Goal: Find specific page/section: Find specific page/section

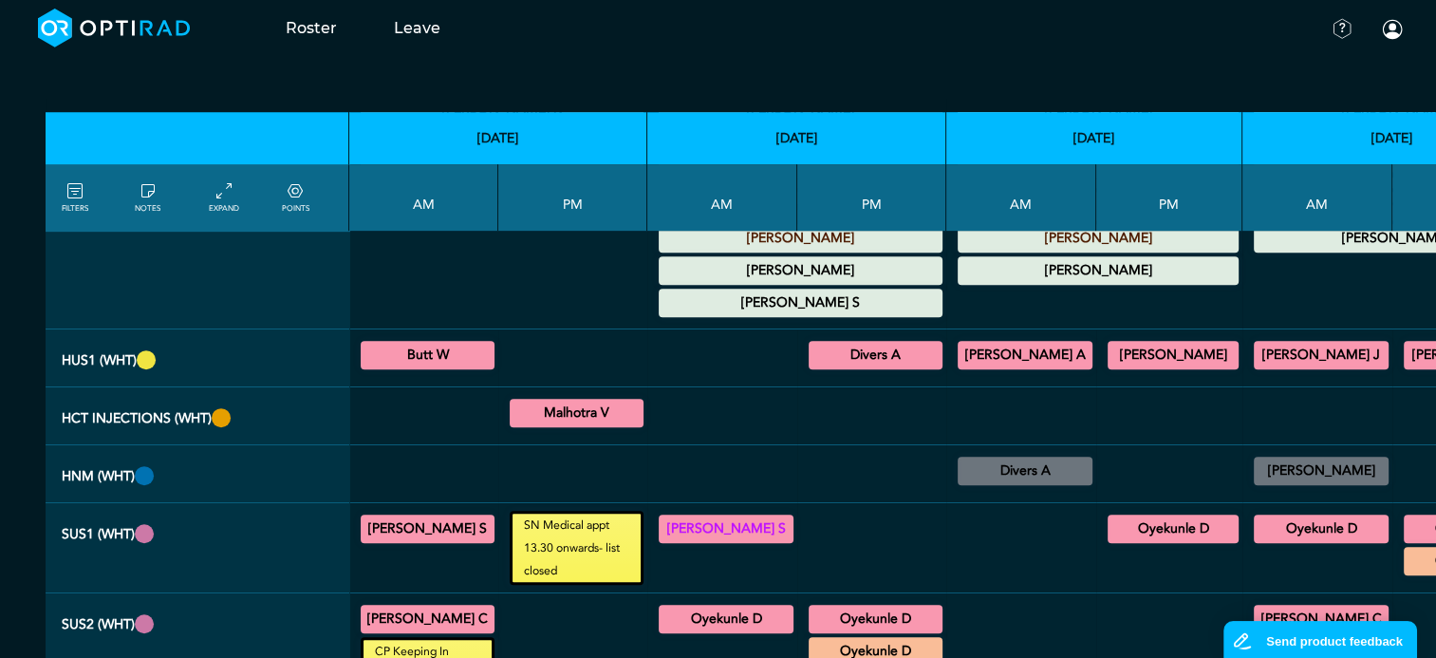
scroll to position [854, 0]
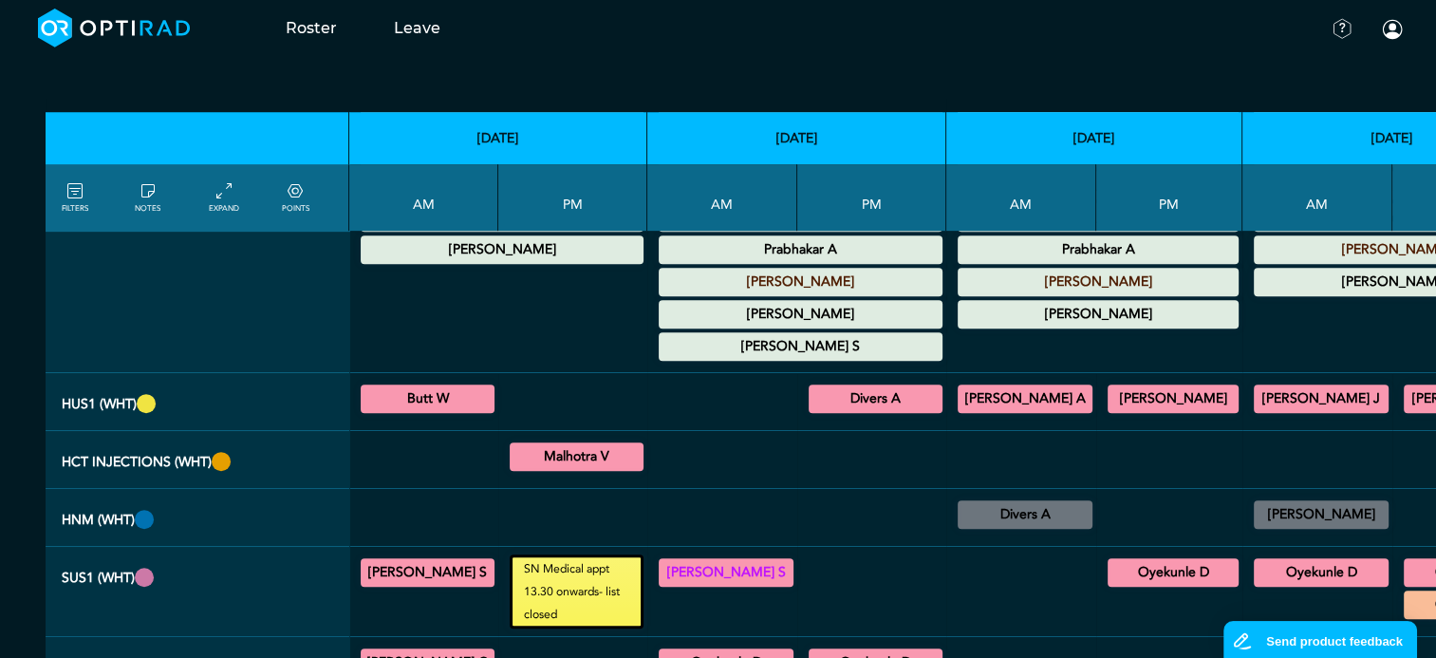
click at [394, 387] on summary "Butt W" at bounding box center [428, 398] width 128 height 23
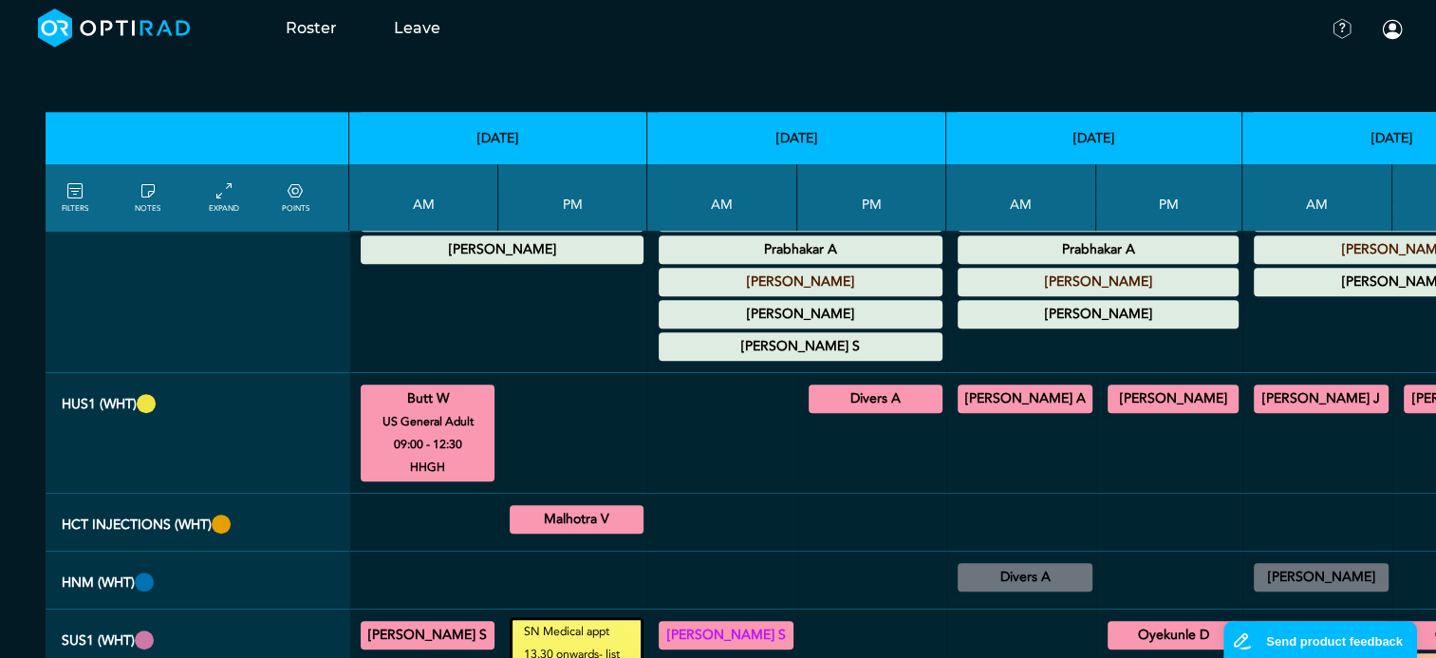
click at [812, 387] on summary "Divers A" at bounding box center [876, 398] width 128 height 23
click at [1011, 387] on summary "[PERSON_NAME] A" at bounding box center [1025, 398] width 129 height 23
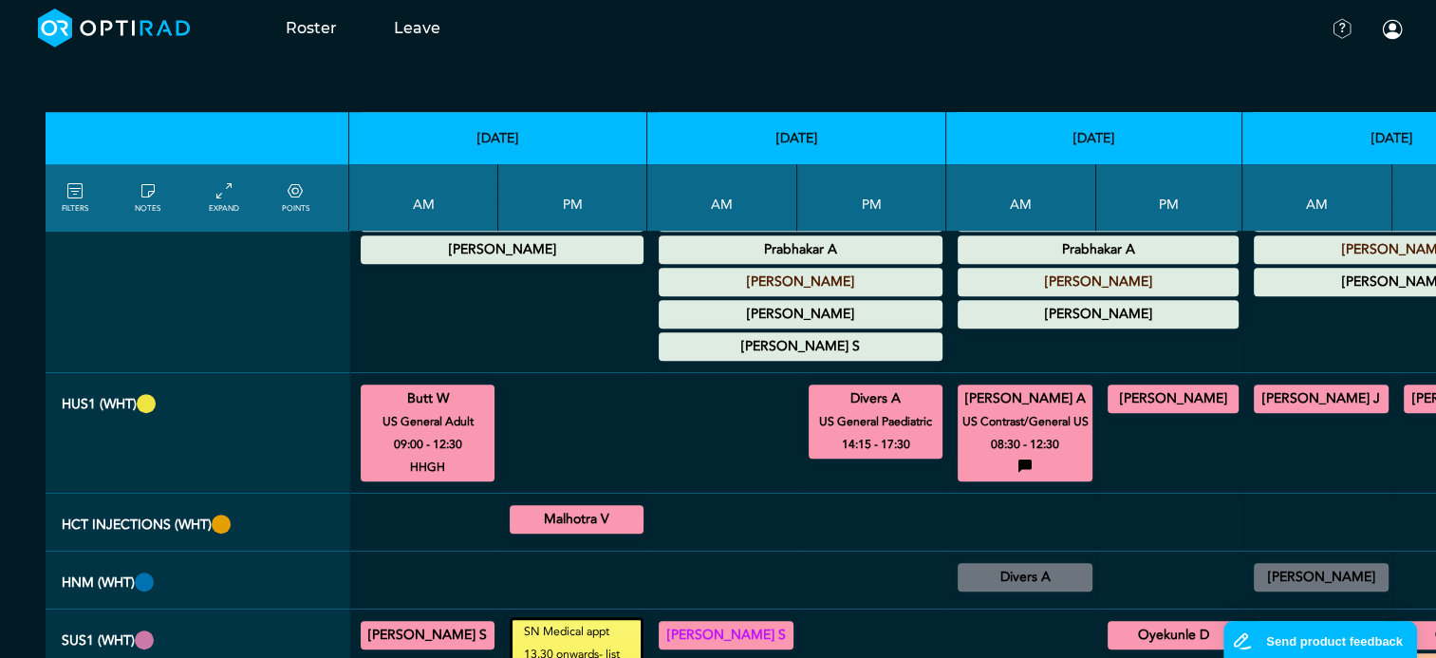
click at [1125, 387] on summary "[PERSON_NAME]" at bounding box center [1173, 398] width 125 height 23
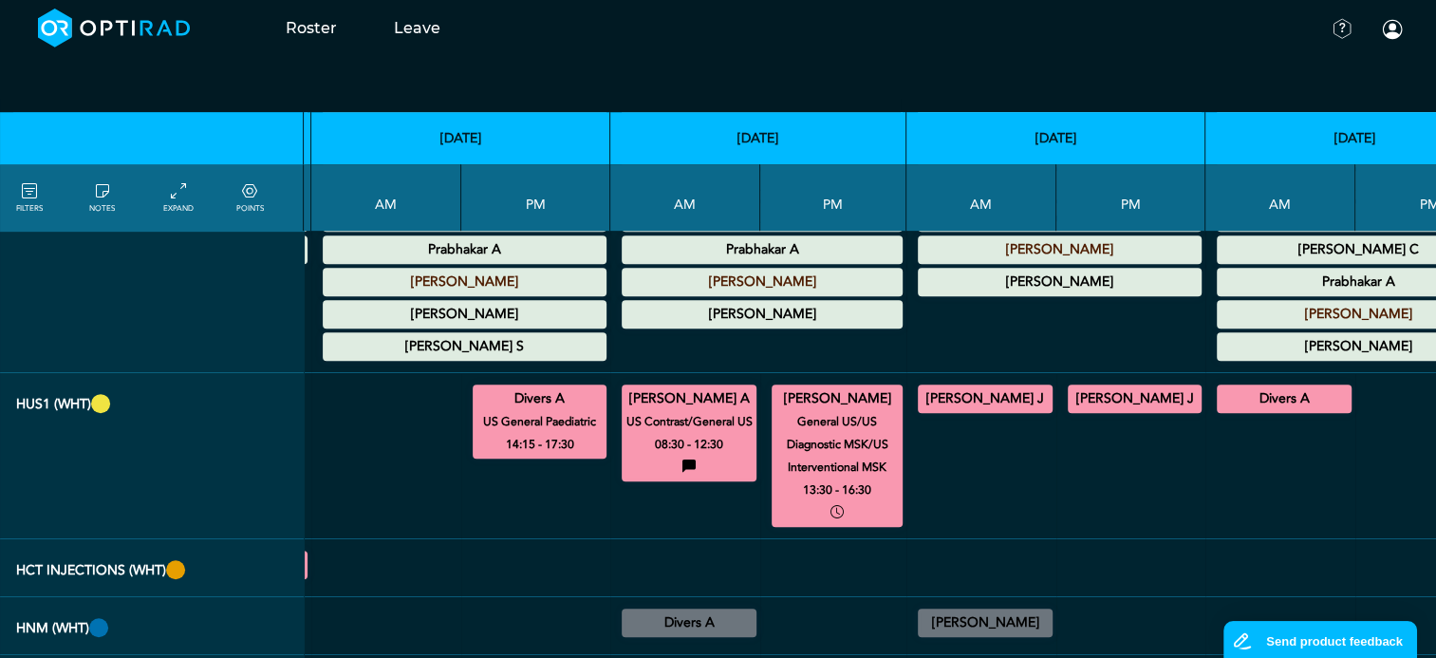
scroll to position [854, 343]
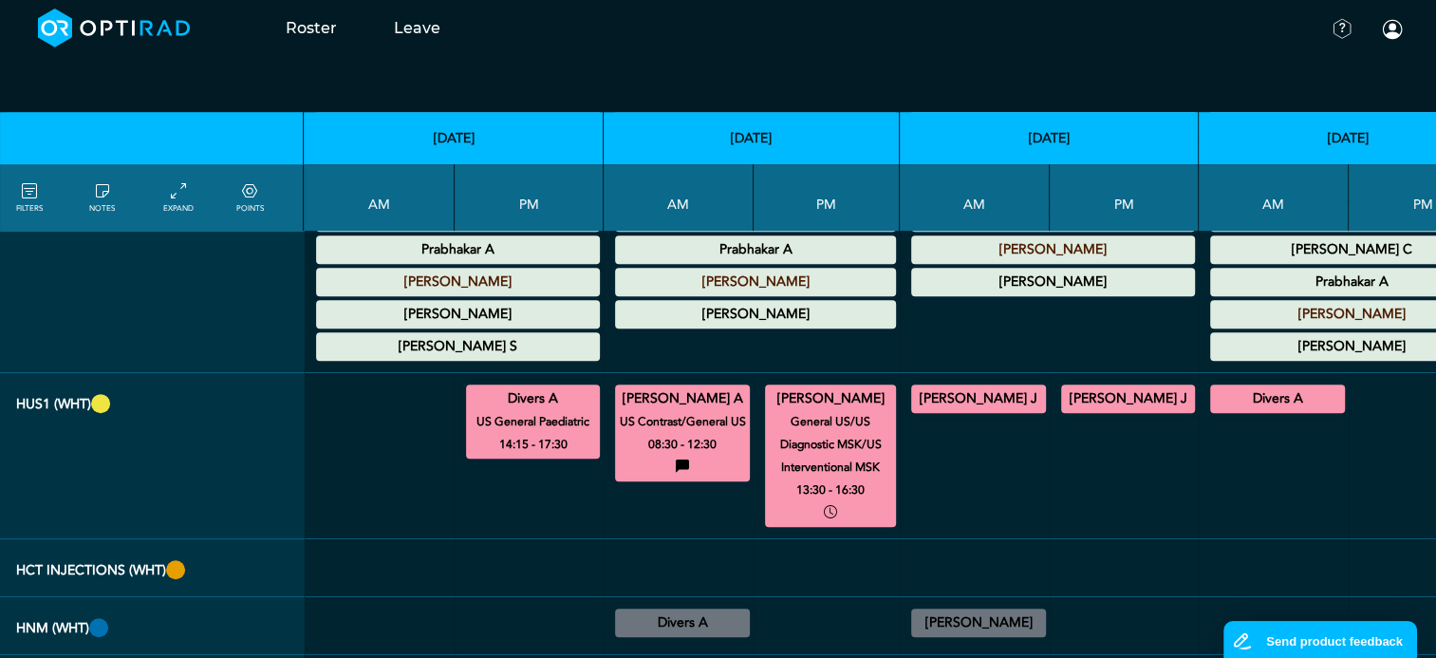
click at [956, 387] on summary "[PERSON_NAME] J" at bounding box center [978, 398] width 129 height 23
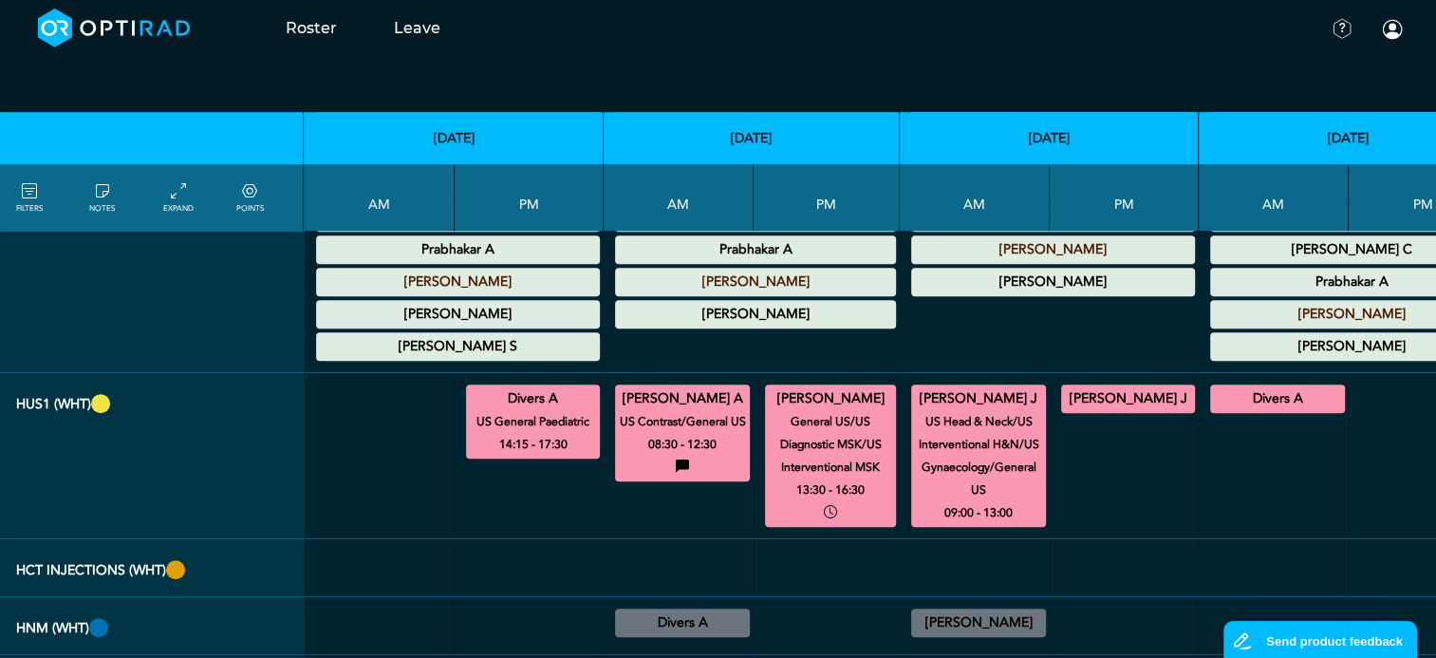
click at [1071, 387] on summary "[PERSON_NAME] J" at bounding box center [1128, 398] width 128 height 23
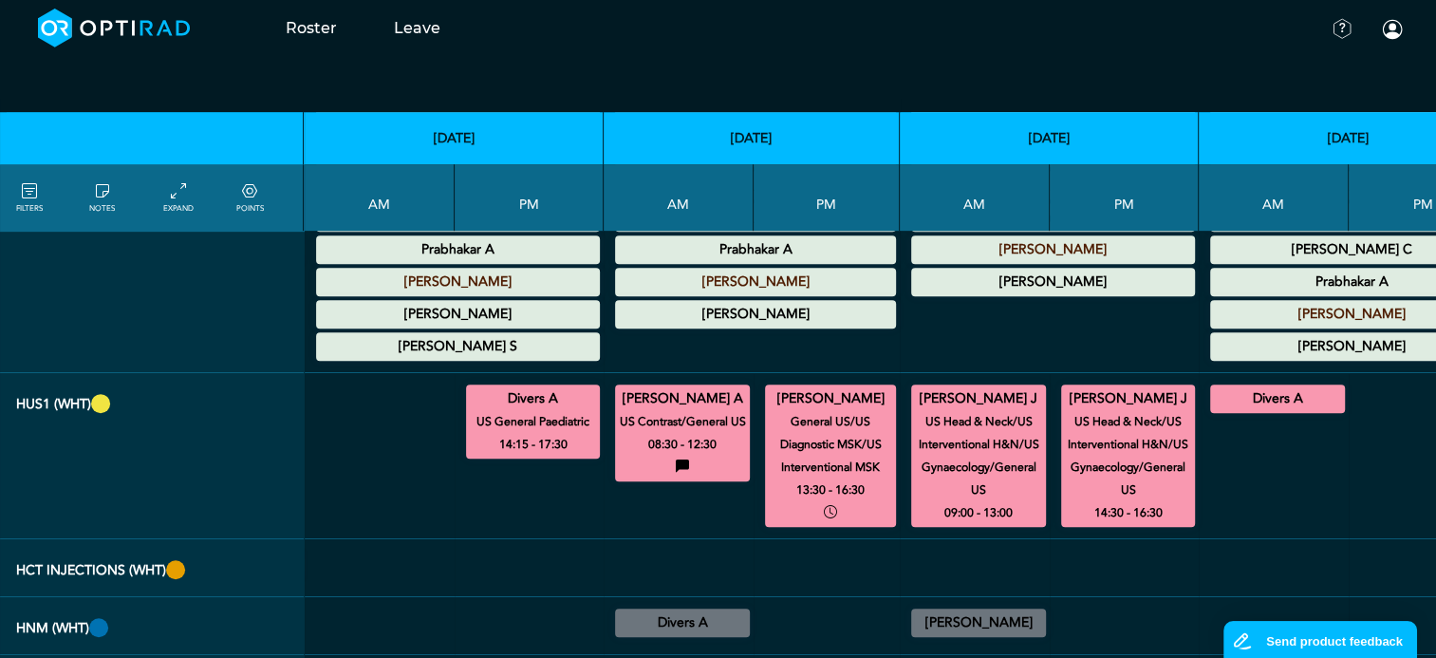
click at [1232, 387] on summary "Divers A" at bounding box center [1277, 398] width 129 height 23
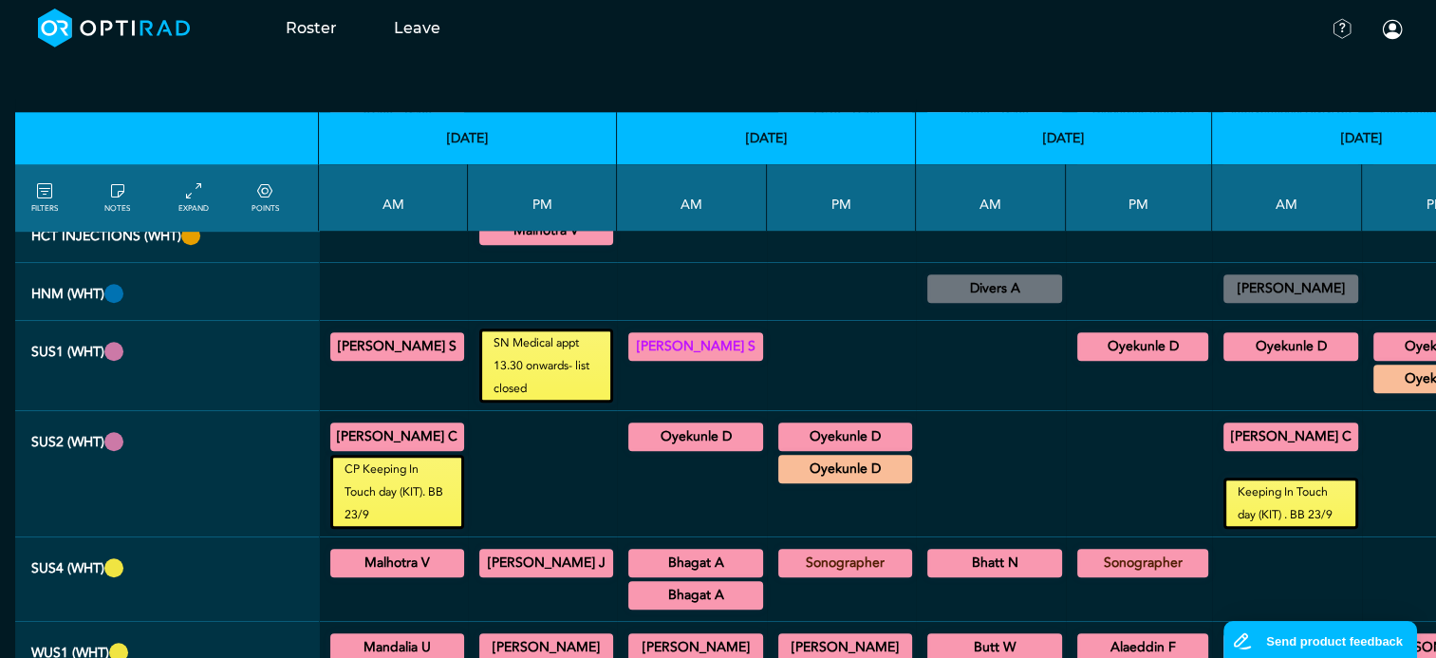
scroll to position [1234, 30]
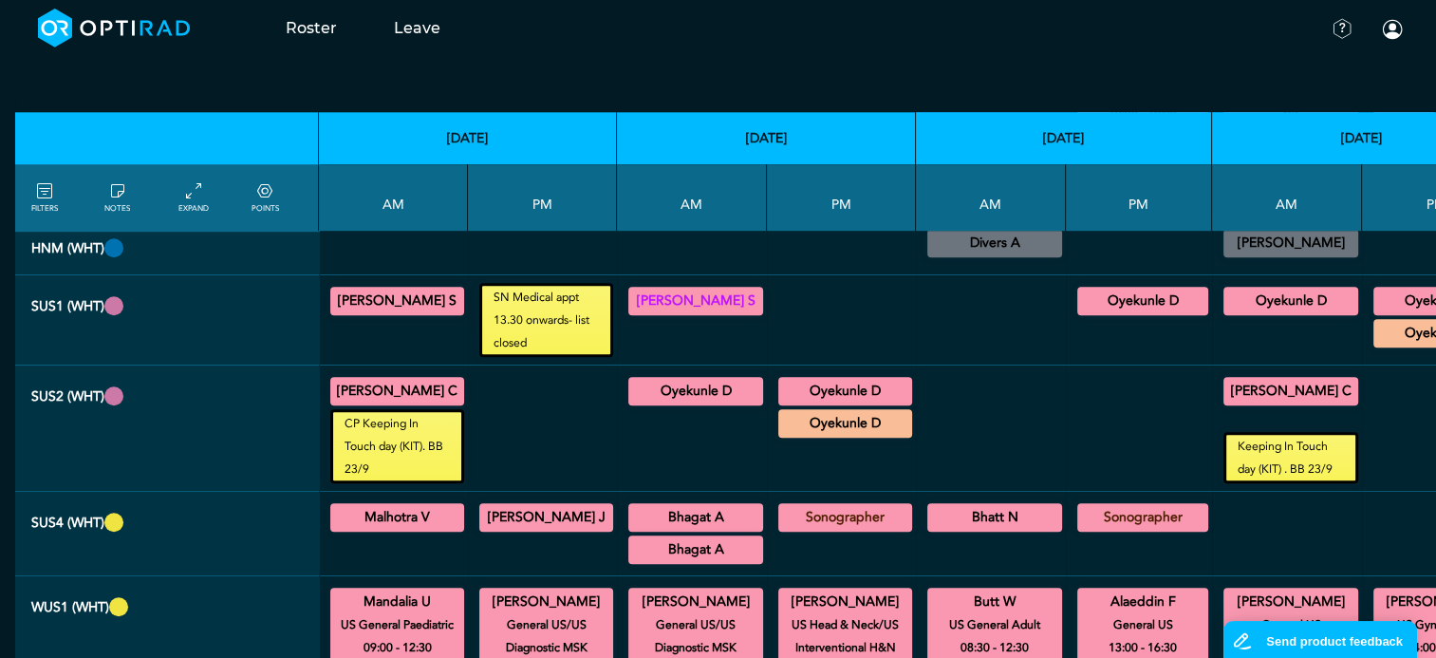
click at [392, 506] on summary "Malhotra V" at bounding box center [397, 517] width 128 height 23
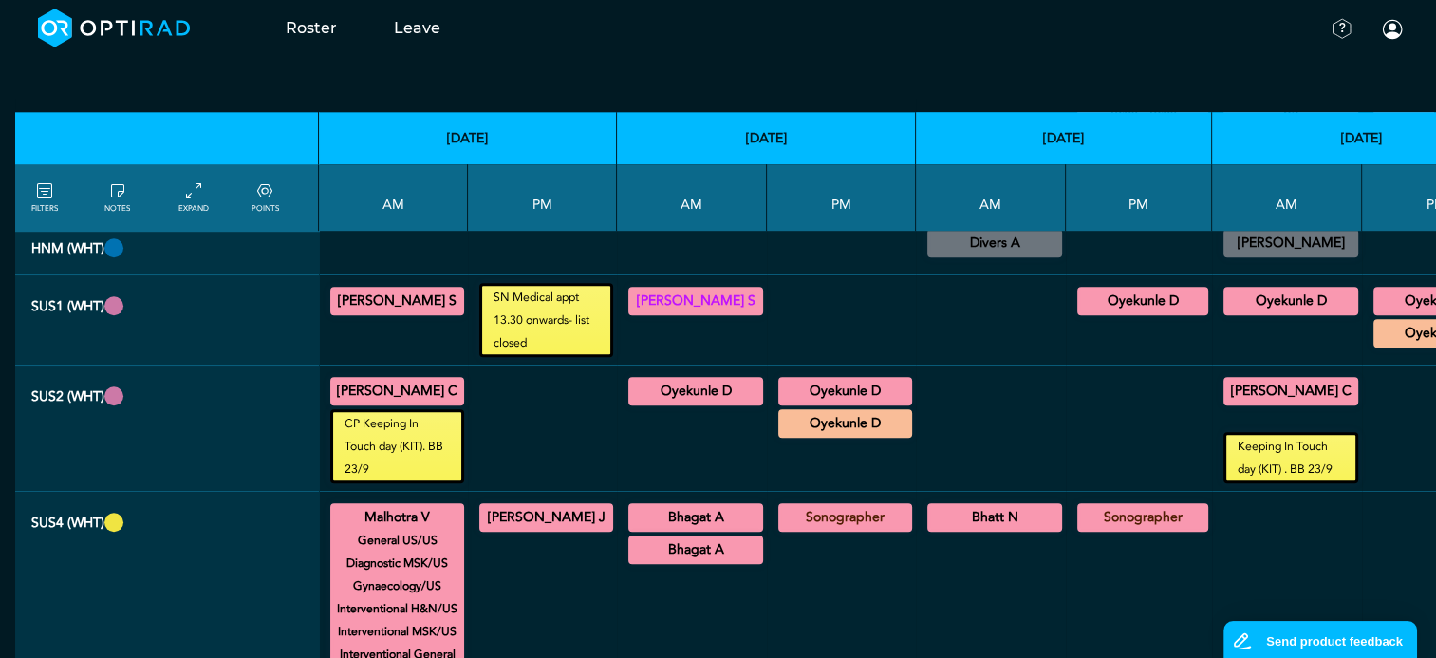
click at [554, 506] on summary "[PERSON_NAME] J" at bounding box center [546, 517] width 128 height 23
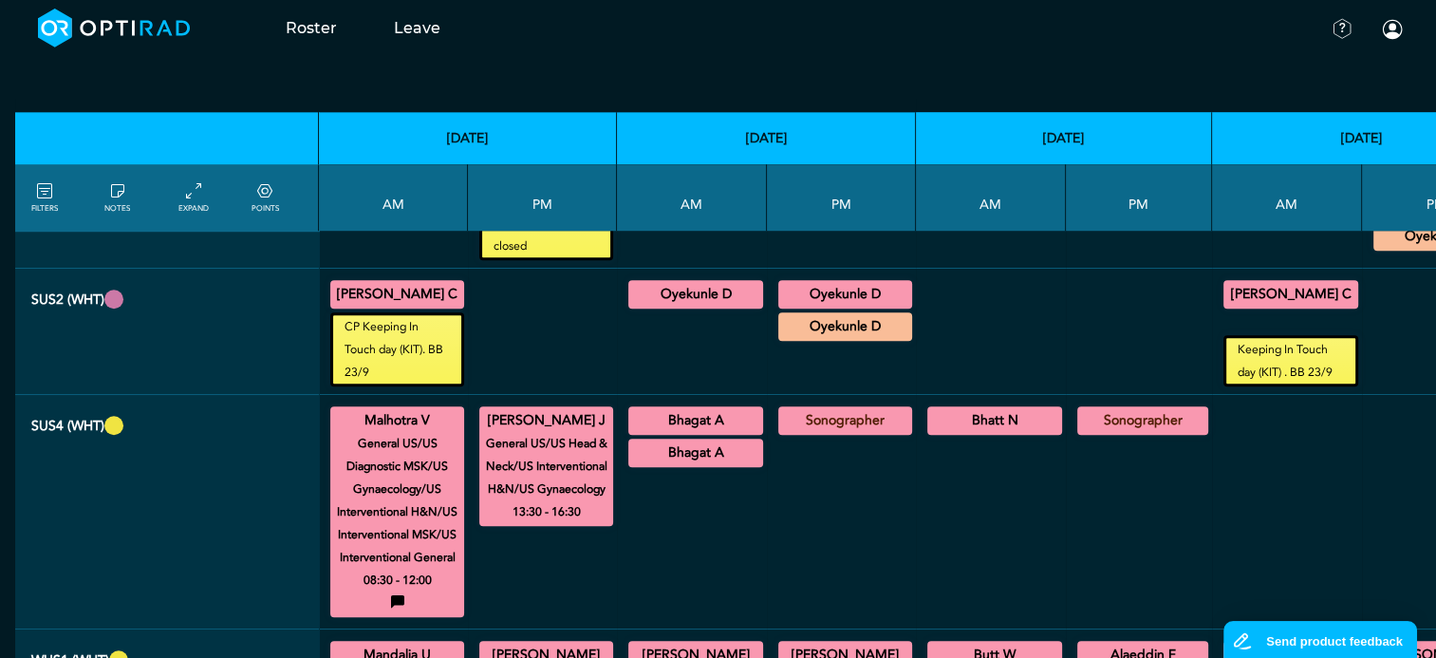
scroll to position [1329, 30]
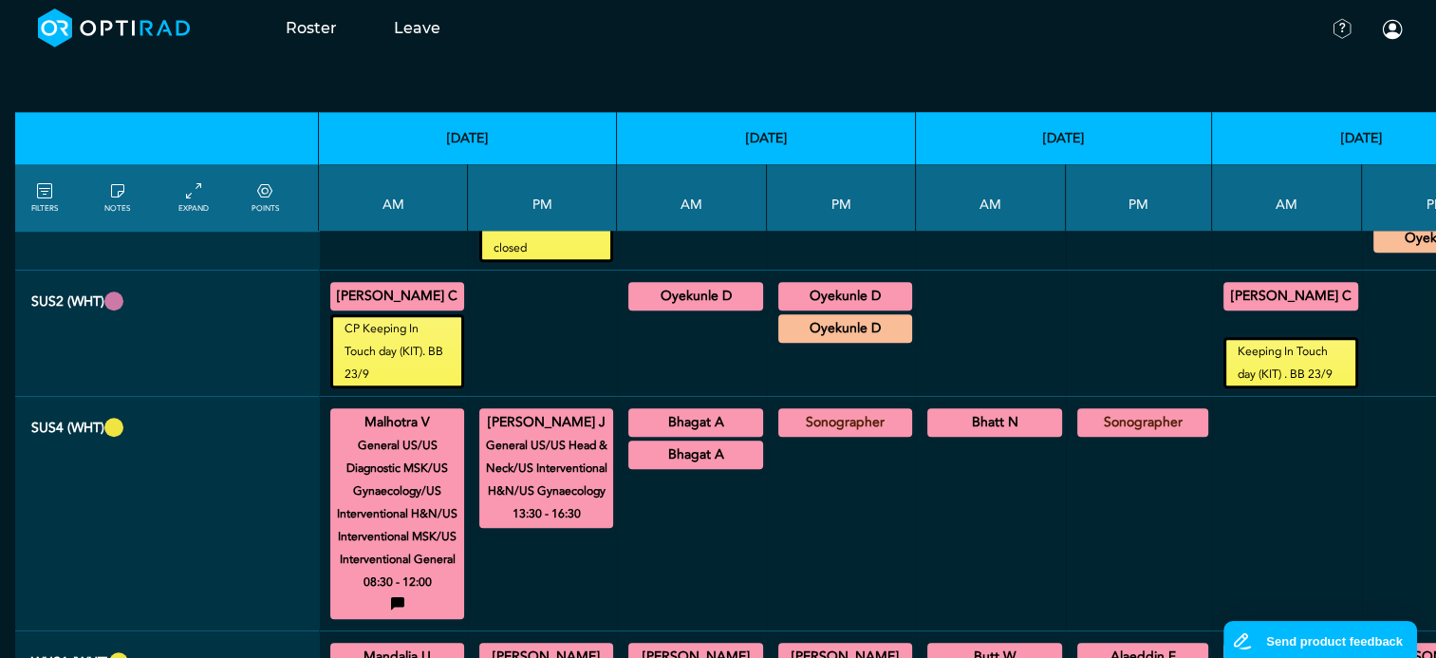
click at [718, 411] on summary "Bhagat A" at bounding box center [695, 422] width 129 height 23
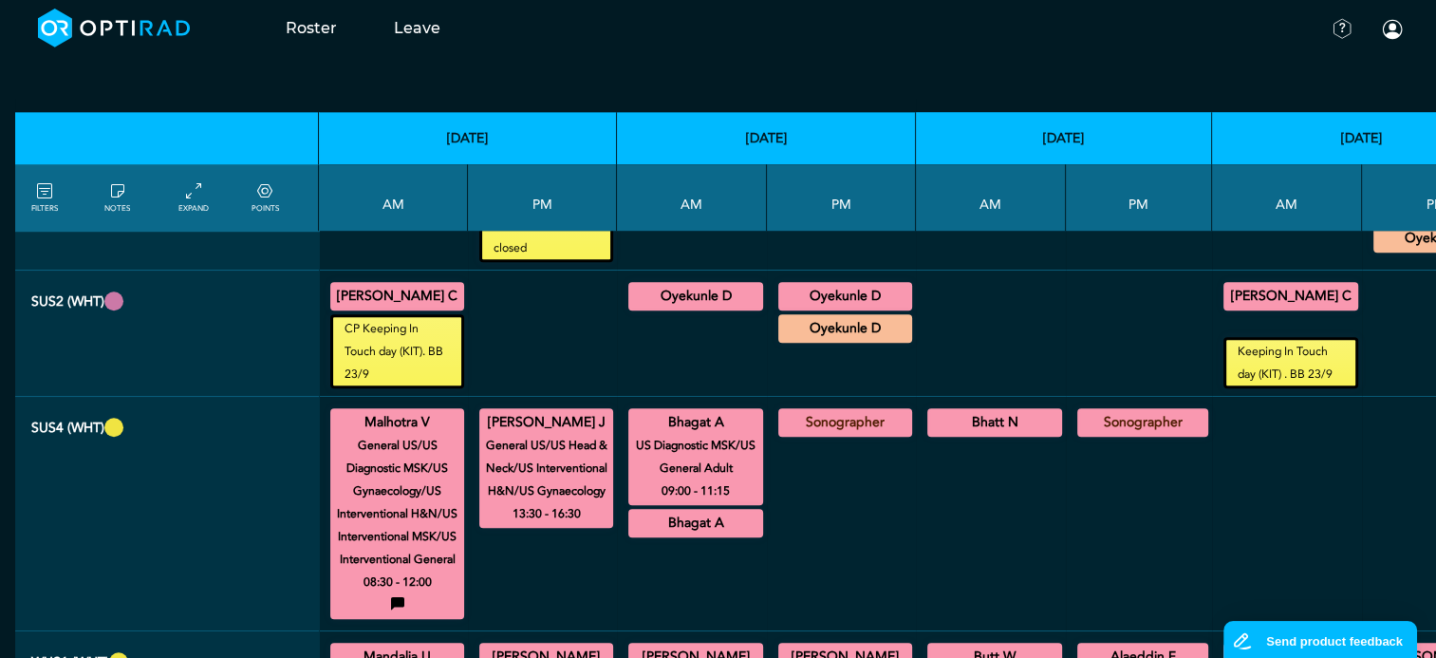
click at [931, 411] on summary "Bhatt N" at bounding box center [994, 422] width 129 height 23
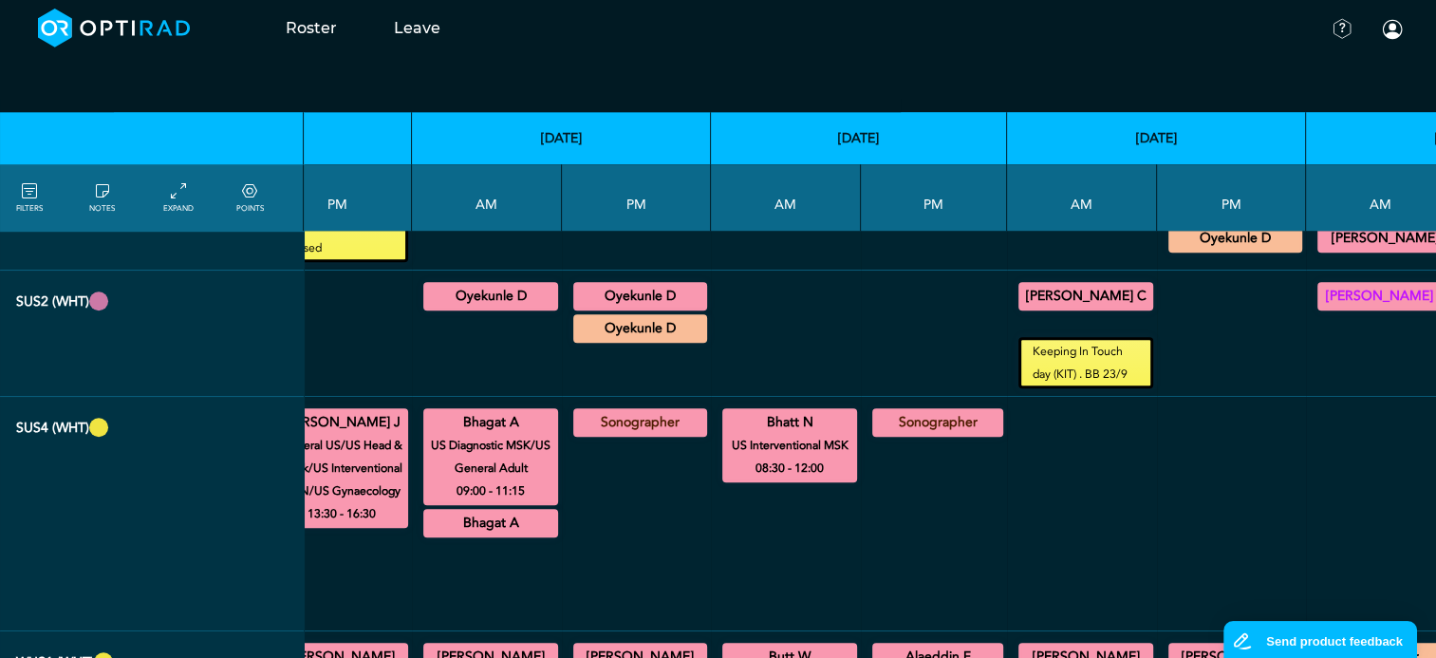
scroll to position [1329, 343]
